Goal: Contribute content

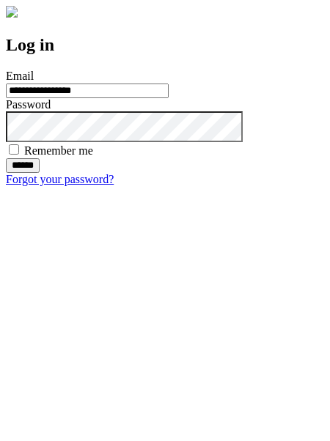
type input "**********"
click at [40, 173] on input "******" at bounding box center [23, 165] width 34 height 15
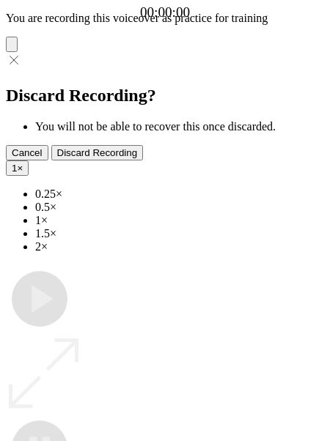
type input "**********"
